Goal: Task Accomplishment & Management: Use online tool/utility

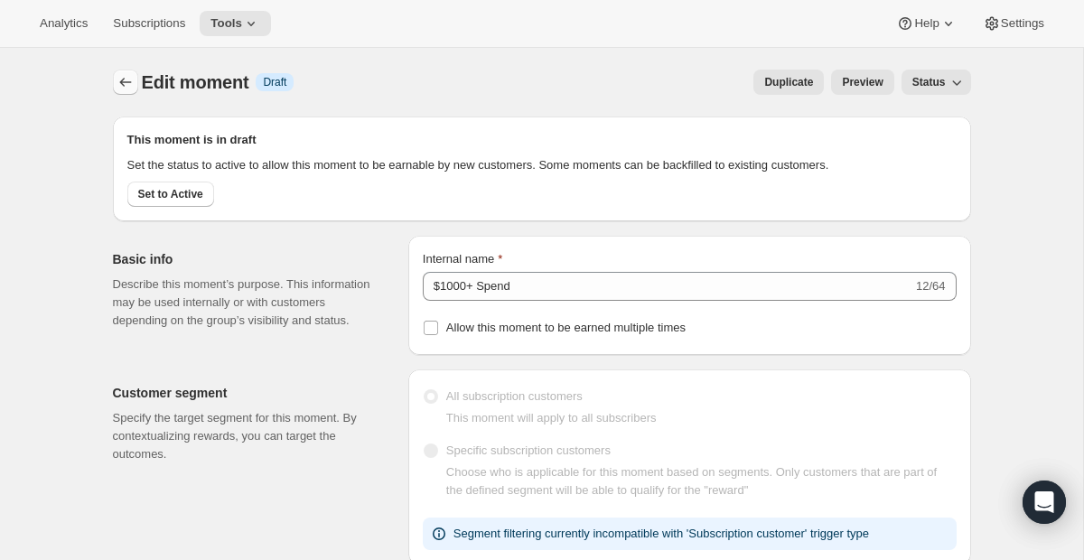
click at [132, 73] on button "Create moment" at bounding box center [125, 82] width 25 height 25
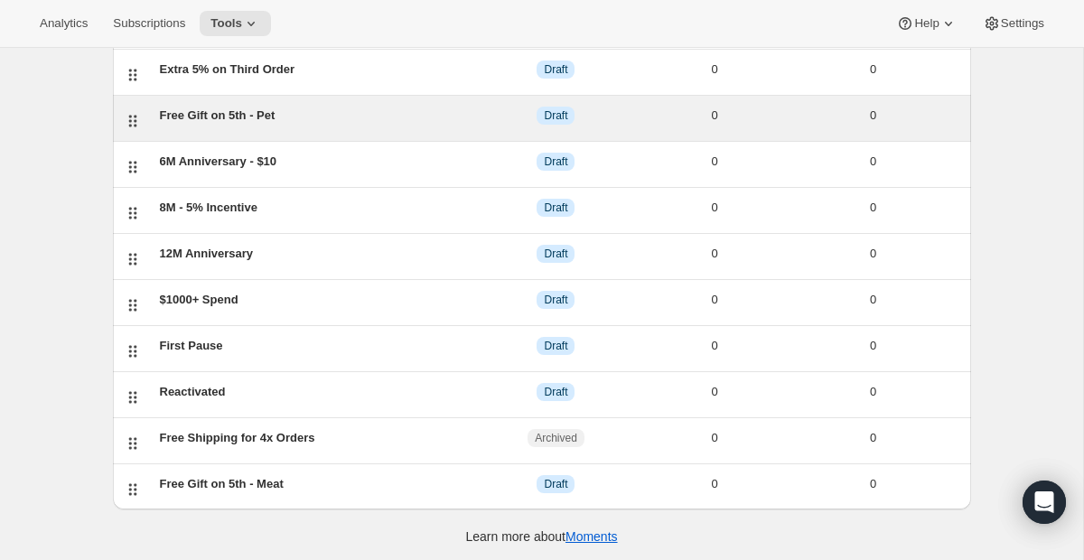
scroll to position [220, 0]
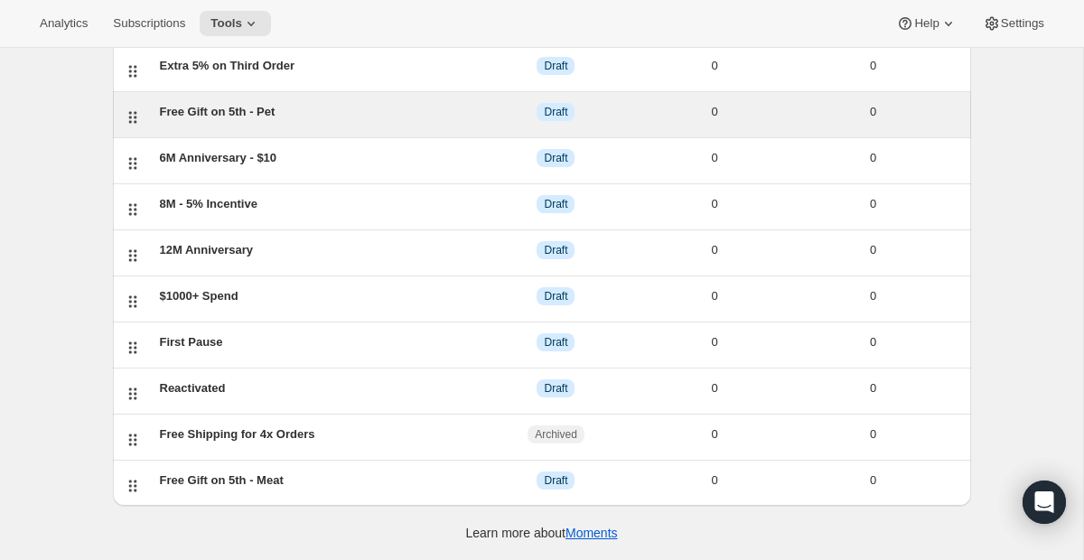
click at [255, 116] on div "Free Gift on 5th - Pet" at bounding box center [318, 112] width 317 height 18
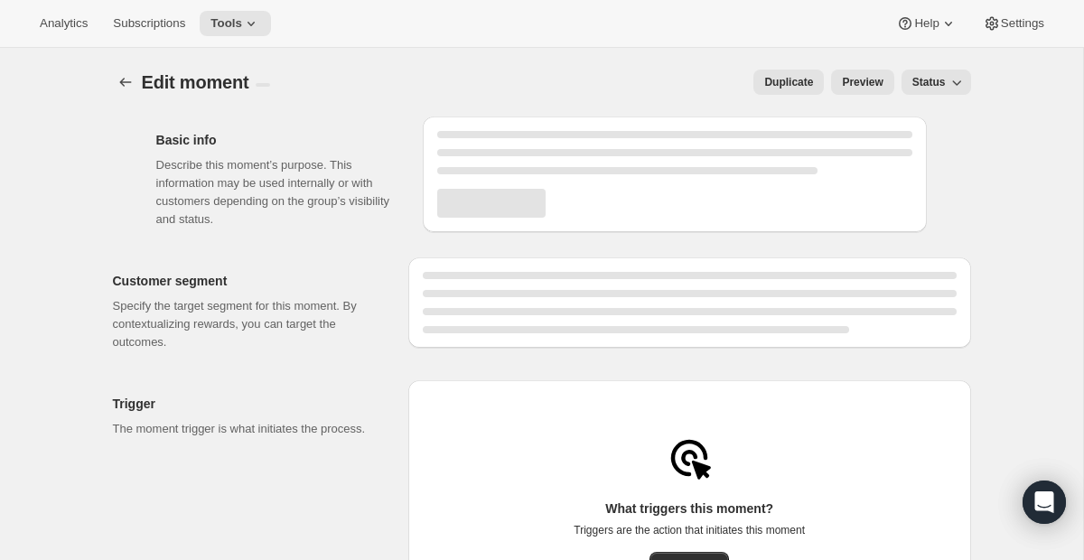
select select "subscribesTo"
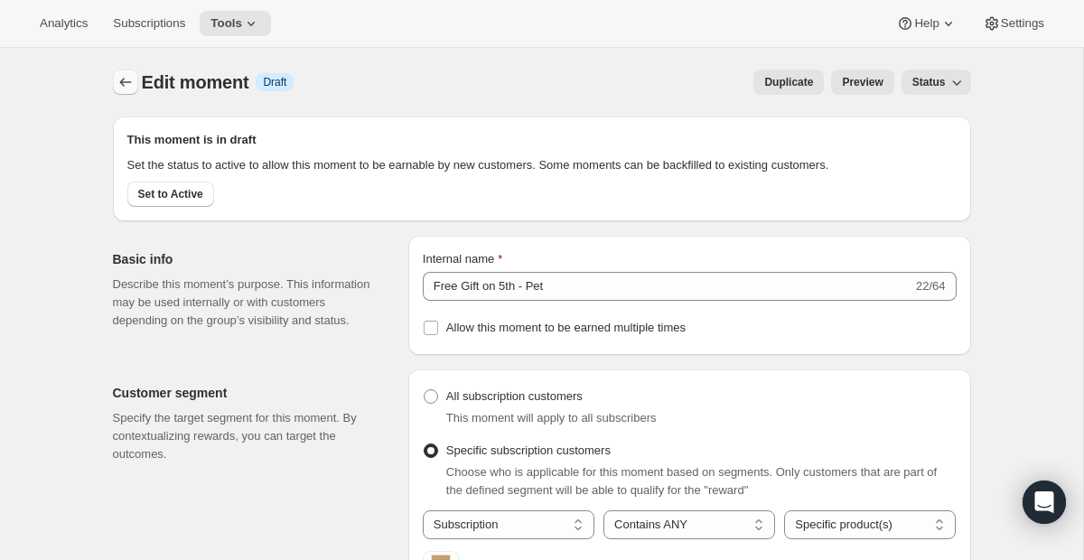
click at [135, 89] on button "Create moment" at bounding box center [125, 82] width 25 height 25
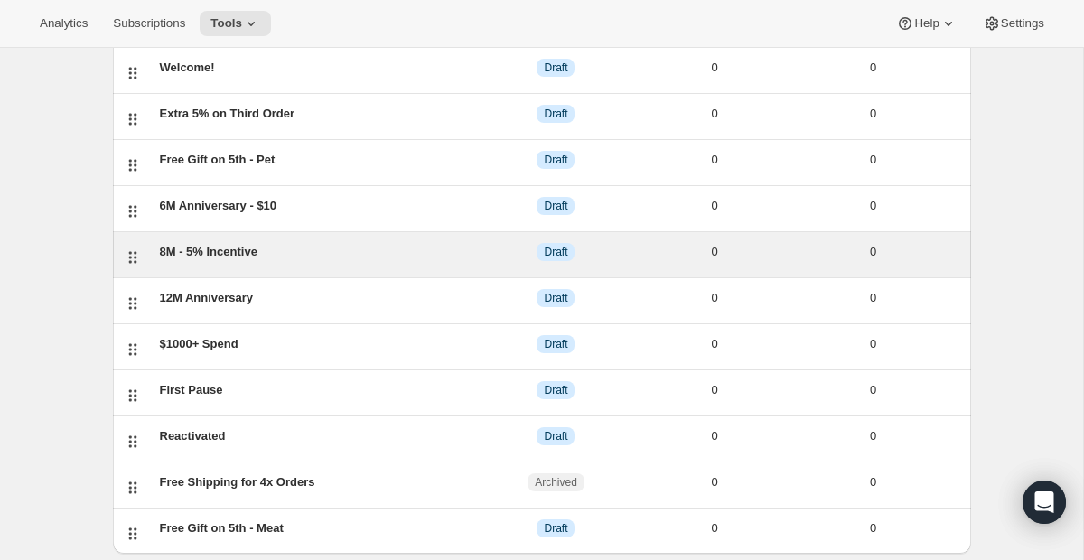
scroll to position [220, 0]
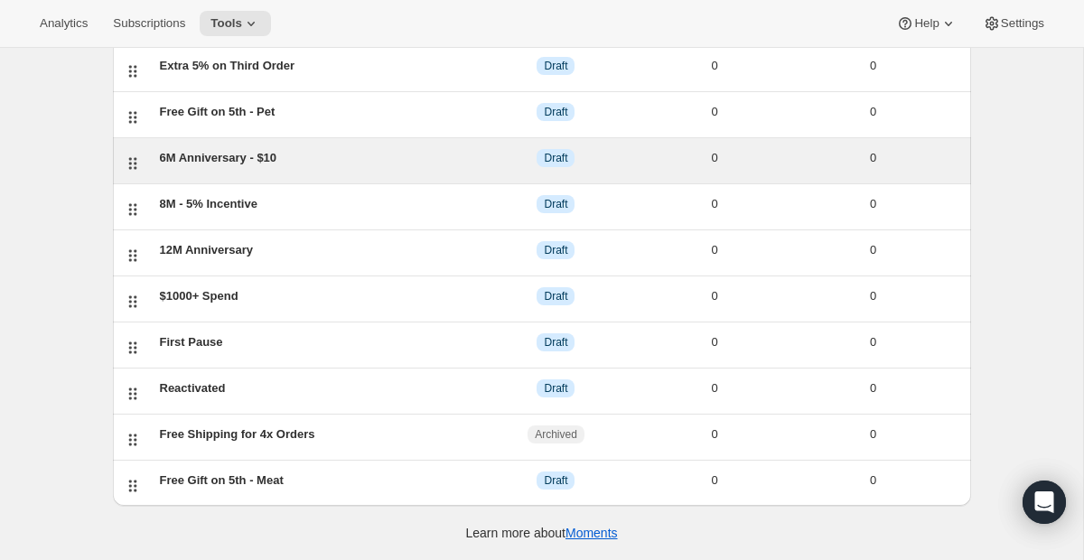
click at [319, 168] on div "6M Anniversary - $10 DRAFT Draft 0 0" at bounding box center [557, 160] width 808 height 23
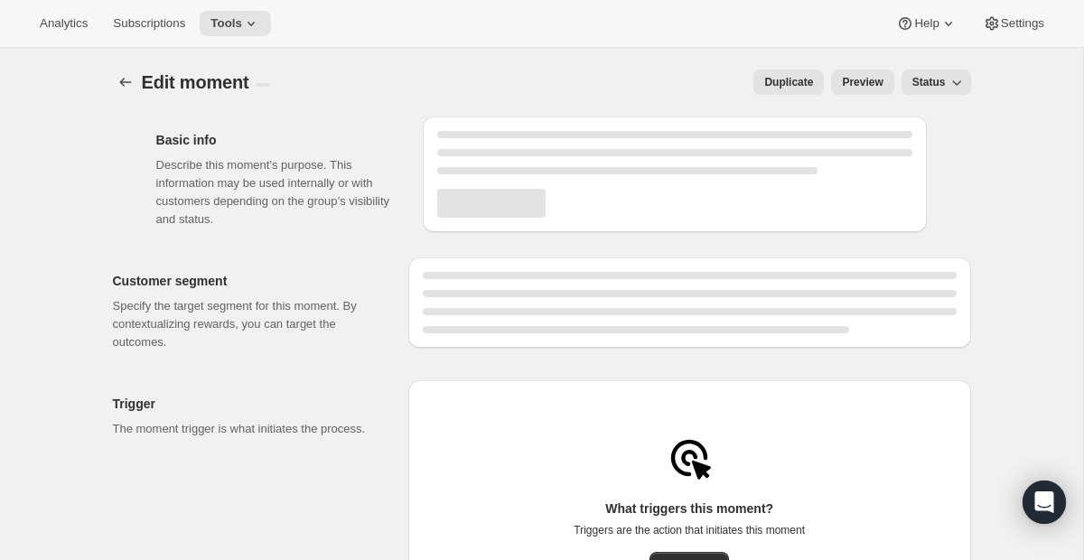
select select "FIXED_AMOUNT"
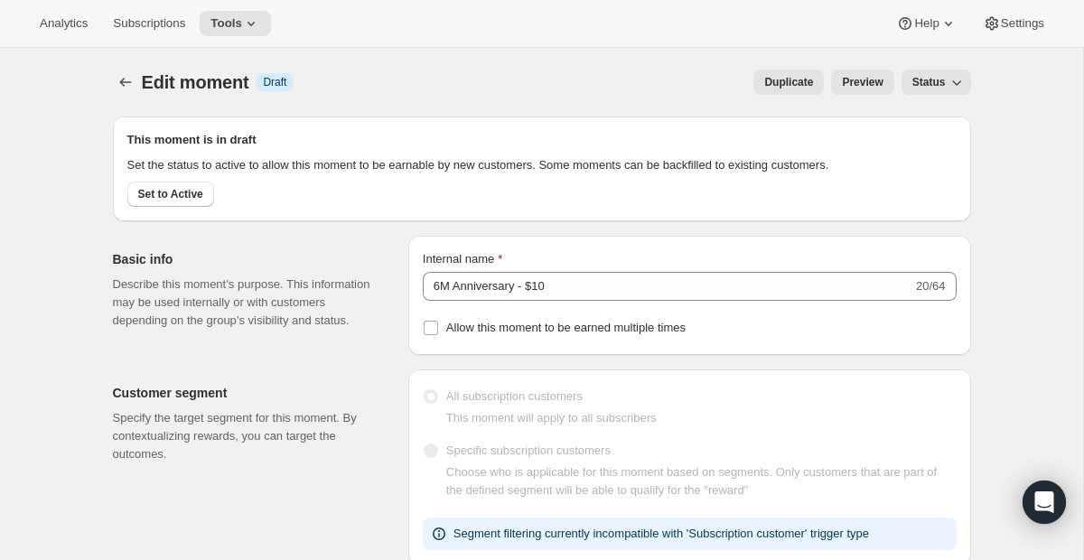
click at [138, 79] on div at bounding box center [127, 82] width 29 height 25
click at [130, 77] on icon "Create moment" at bounding box center [126, 82] width 18 height 18
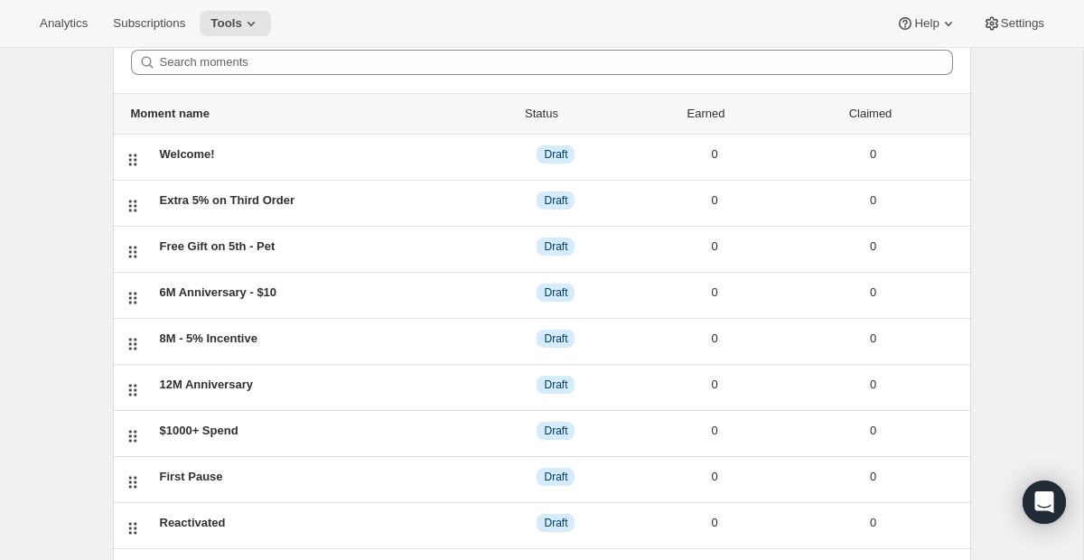
scroll to position [89, 0]
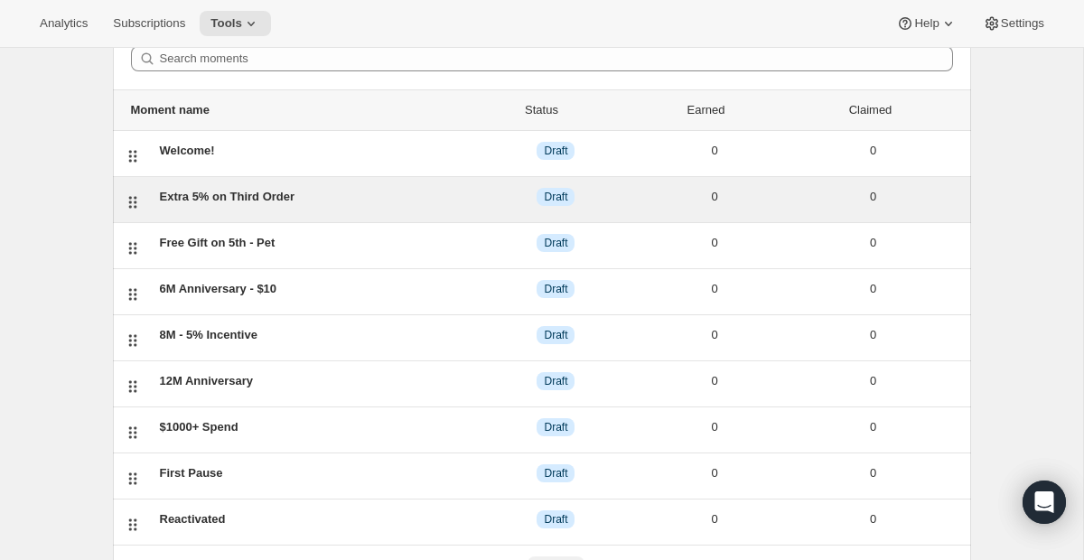
click at [284, 195] on div "Extra 5% on Third Order" at bounding box center [318, 197] width 317 height 18
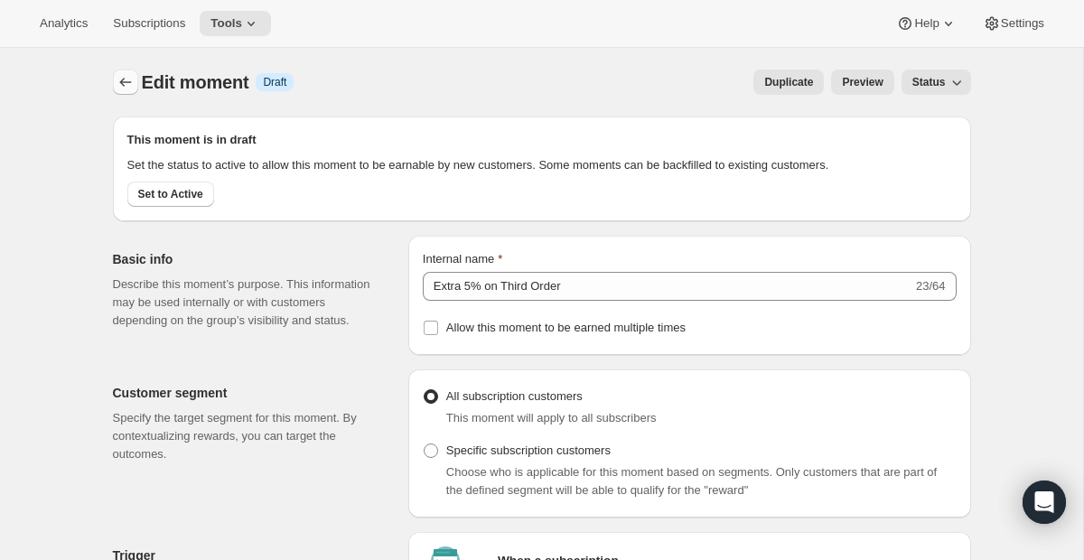
click at [126, 86] on icon "Create moment" at bounding box center [126, 82] width 18 height 18
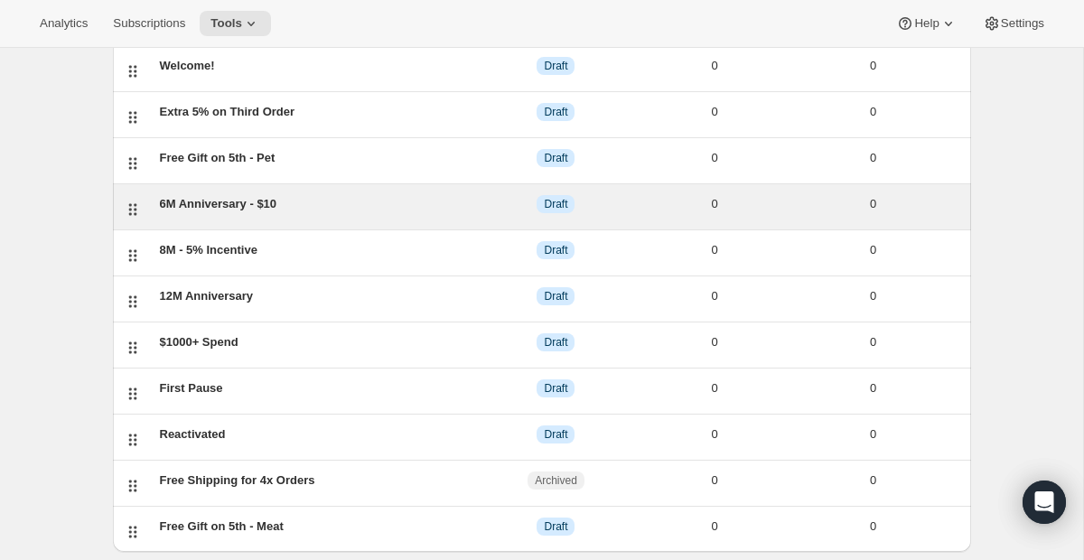
scroll to position [163, 0]
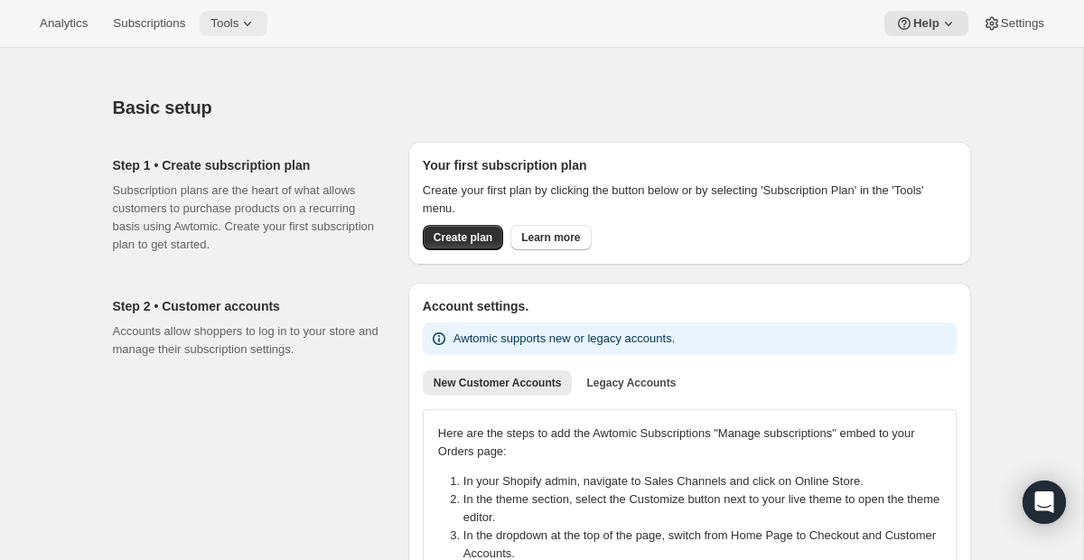
click at [253, 33] on button "Tools" at bounding box center [234, 23] width 68 height 25
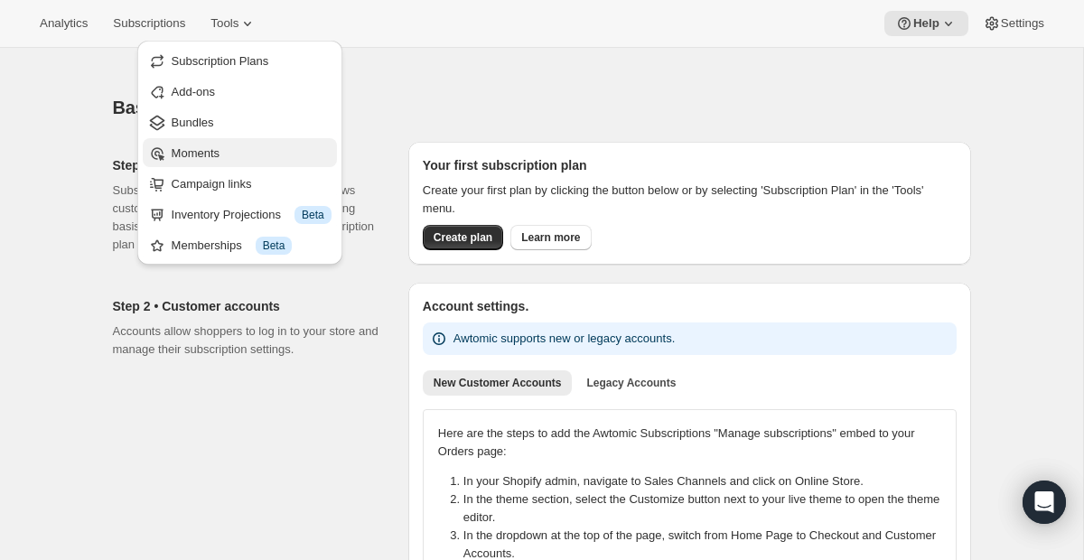
click at [256, 145] on span "Moments" at bounding box center [252, 154] width 160 height 18
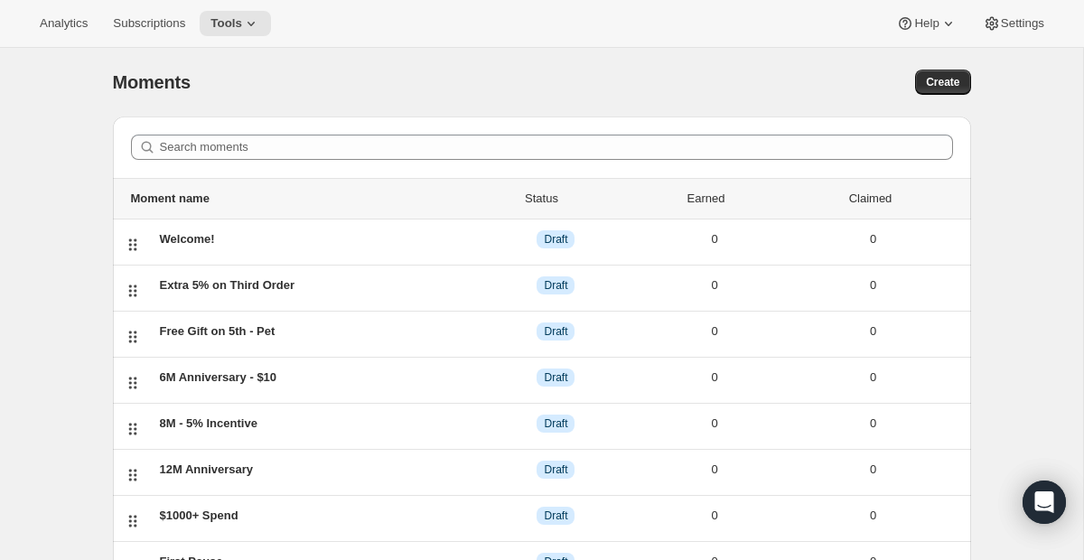
scroll to position [220, 0]
